Goal: Task Accomplishment & Management: Manage account settings

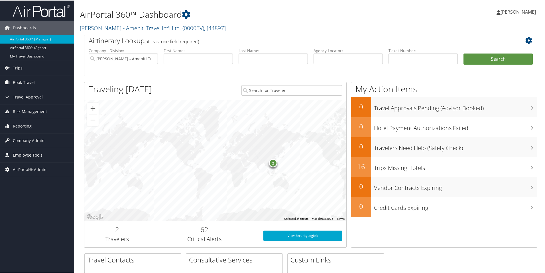
click at [32, 154] on span "Employee Tools" at bounding box center [28, 155] width 30 height 14
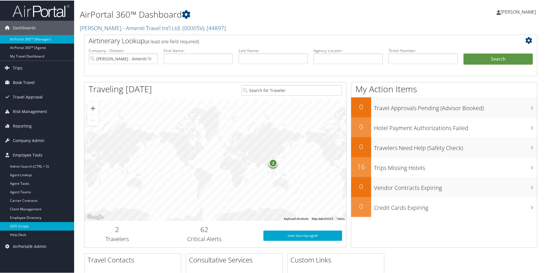
click at [27, 226] on link "GDS Scripts" at bounding box center [37, 226] width 74 height 9
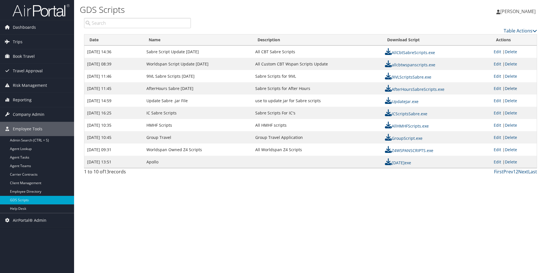
click at [514, 89] on link "Delete" at bounding box center [511, 88] width 12 height 5
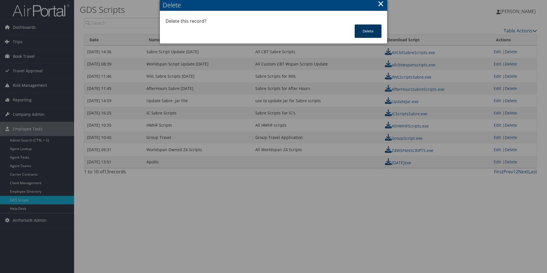
click at [364, 31] on button "Delete" at bounding box center [368, 31] width 27 height 13
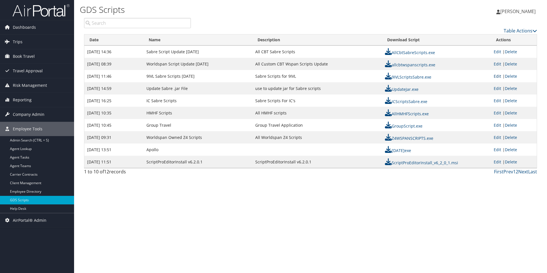
click at [498, 77] on link "Edit" at bounding box center [497, 76] width 7 height 5
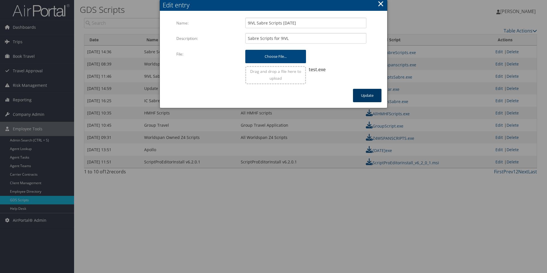
click at [376, 98] on button "Update" at bounding box center [367, 95] width 29 height 13
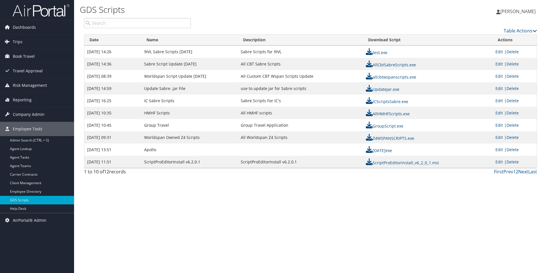
click at [516, 51] on link "Delete" at bounding box center [513, 51] width 12 height 5
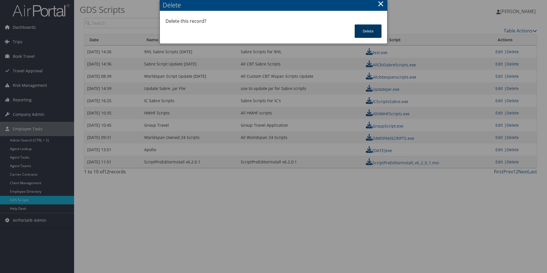
click at [367, 33] on button "Delete" at bounding box center [368, 31] width 27 height 13
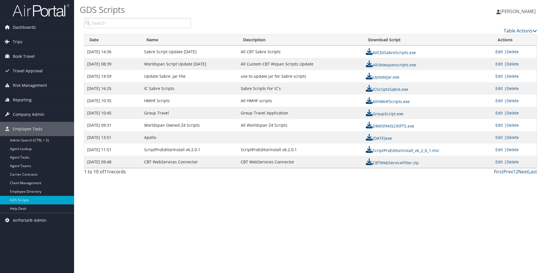
click at [500, 52] on link "Edit" at bounding box center [499, 51] width 7 height 5
click at [500, 53] on link "Edit" at bounding box center [499, 51] width 7 height 5
click at [498, 51] on link "Edit" at bounding box center [499, 51] width 7 height 5
click at [500, 53] on link "Edit" at bounding box center [499, 51] width 7 height 5
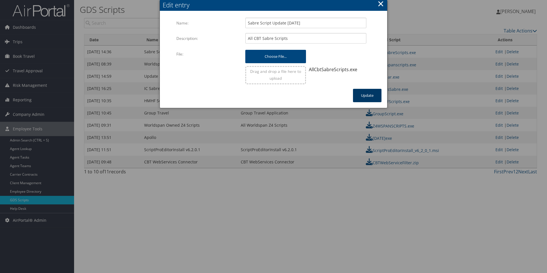
click at [372, 94] on button "Update" at bounding box center [367, 95] width 29 height 13
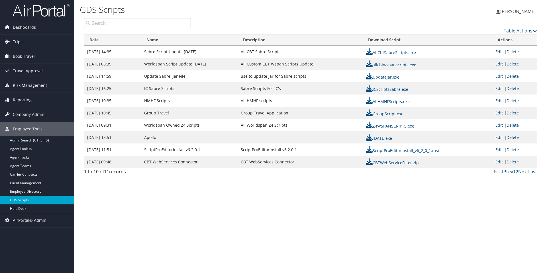
click at [498, 52] on link "Edit" at bounding box center [499, 51] width 7 height 5
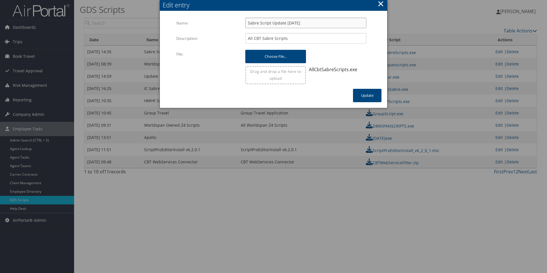
click at [290, 23] on input "Sabre Script Update [DATE]" at bounding box center [306, 23] width 121 height 11
type input "Sabre Script Update 10SEP25"
click at [370, 97] on button "Update" at bounding box center [367, 95] width 29 height 13
